Goal: Information Seeking & Learning: Understand process/instructions

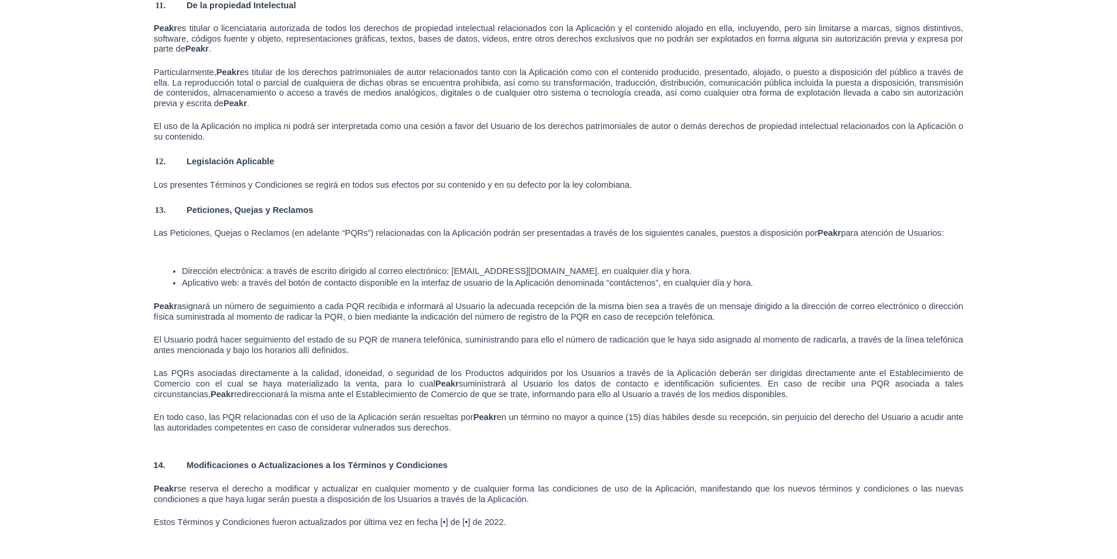
scroll to position [5579, 0]
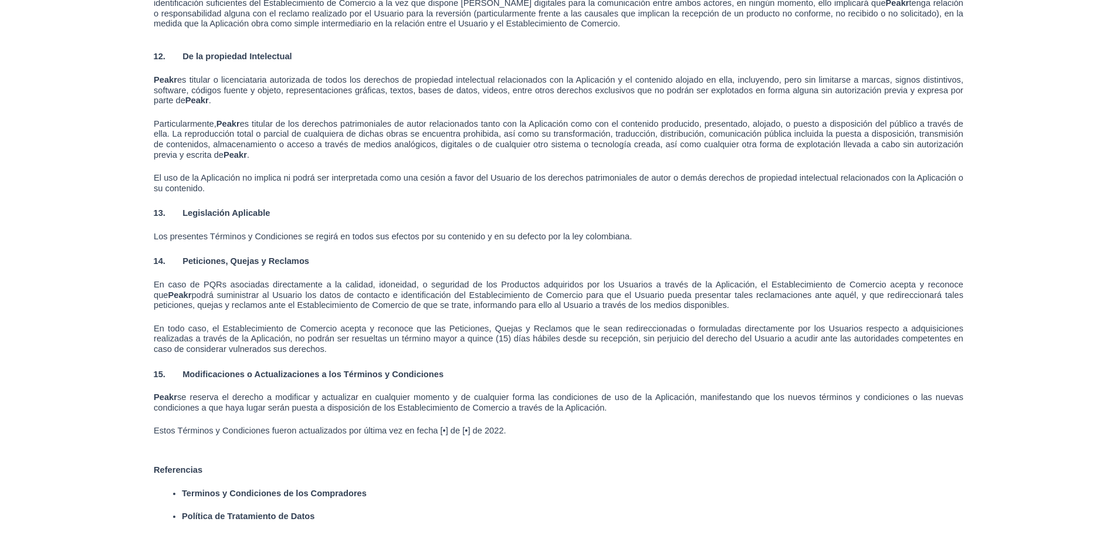
scroll to position [3869, 0]
click at [492, 353] on p "En todo caso, el Establecimiento de Comercio acepta y reconoce que las Peticion…" at bounding box center [559, 339] width 810 height 31
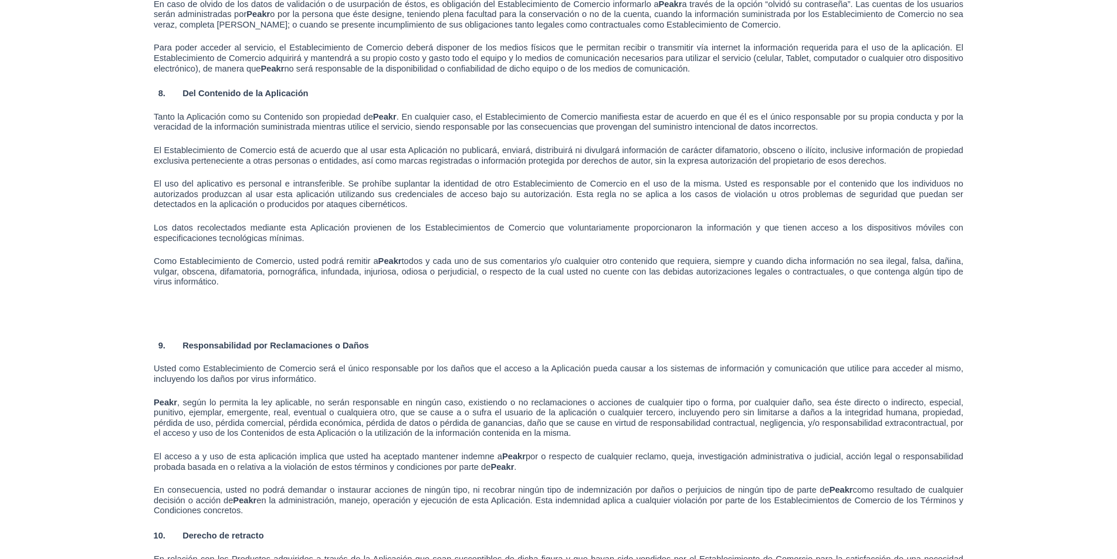
scroll to position [2930, 0]
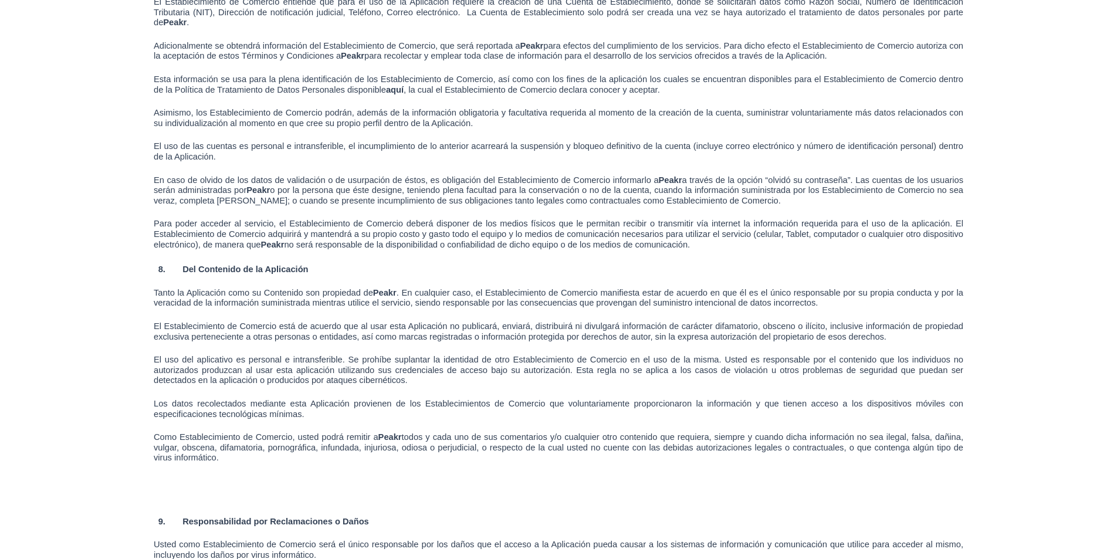
click at [417, 249] on span "no será responsable de la disponibilidad o confiabilidad de dicho equipo o de l…" at bounding box center [487, 244] width 406 height 9
click at [475, 219] on p at bounding box center [559, 212] width 810 height 13
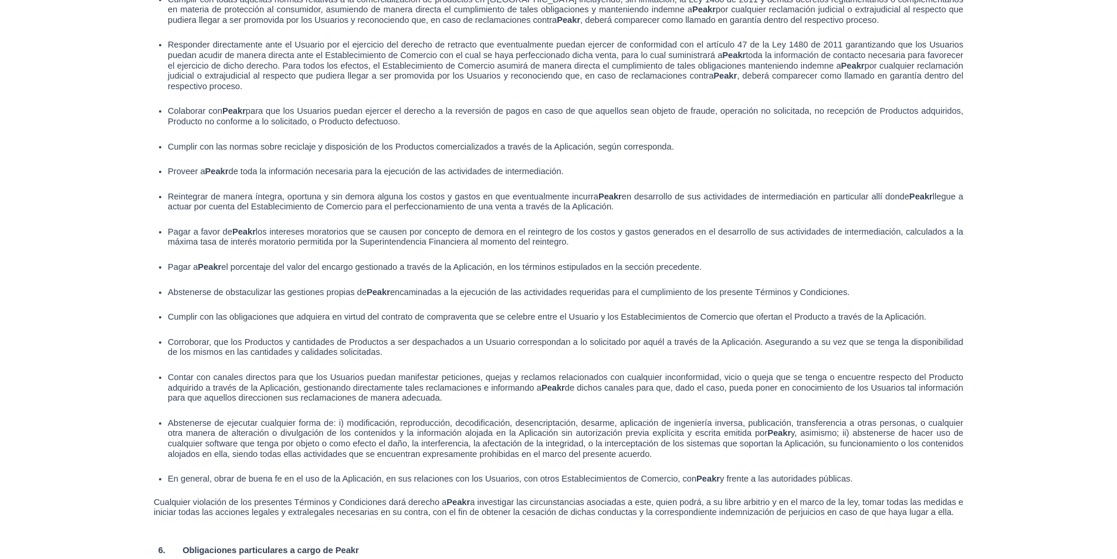
scroll to position [1992, 0]
